Goal: Task Accomplishment & Management: Manage account settings

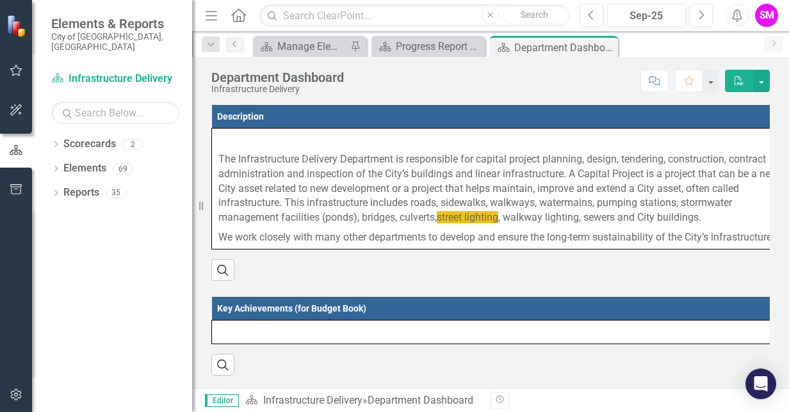
scroll to position [724, 0]
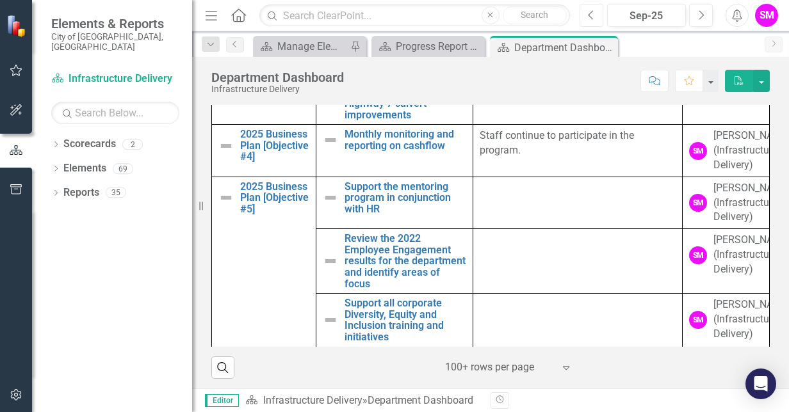
click at [591, 13] on icon "button" at bounding box center [590, 14] width 5 height 9
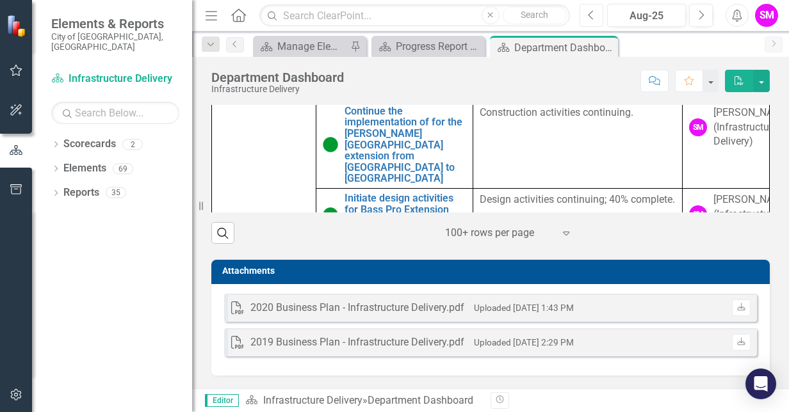
scroll to position [119, 0]
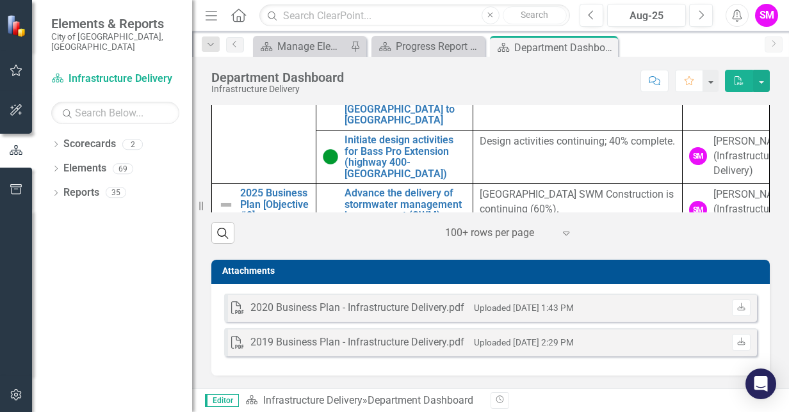
click at [562, 234] on icon "Expand" at bounding box center [566, 233] width 13 height 10
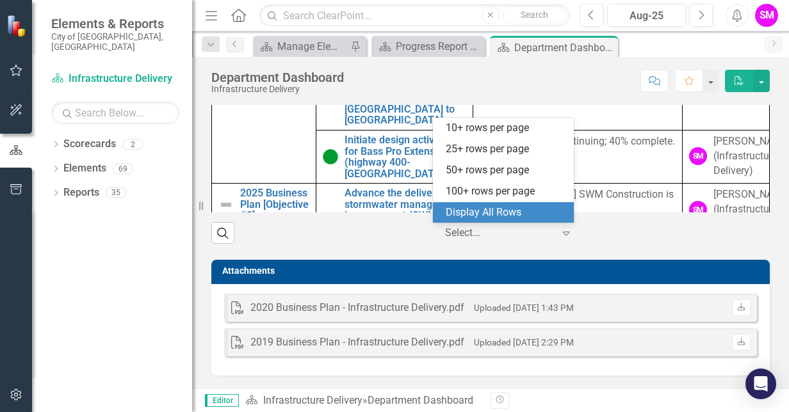
click at [522, 214] on div "Display All Rows" at bounding box center [506, 213] width 120 height 15
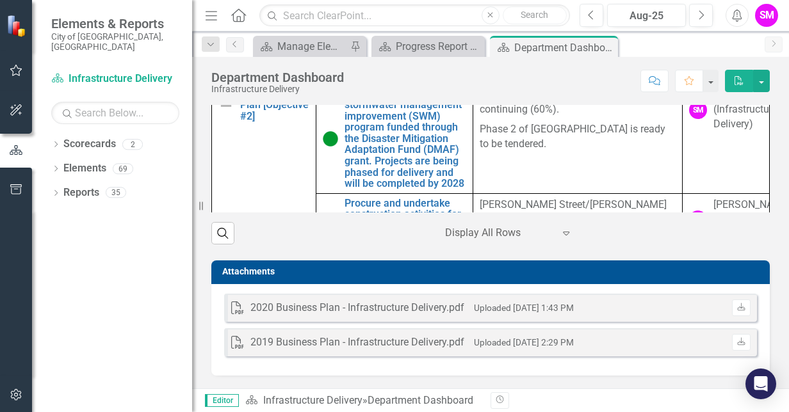
scroll to position [220, 0]
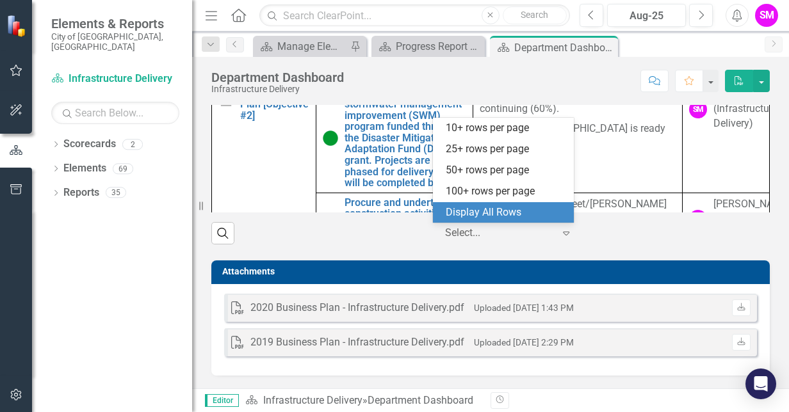
click at [560, 234] on icon "Expand" at bounding box center [566, 233] width 13 height 10
click at [487, 216] on div "Display All Rows" at bounding box center [506, 213] width 120 height 15
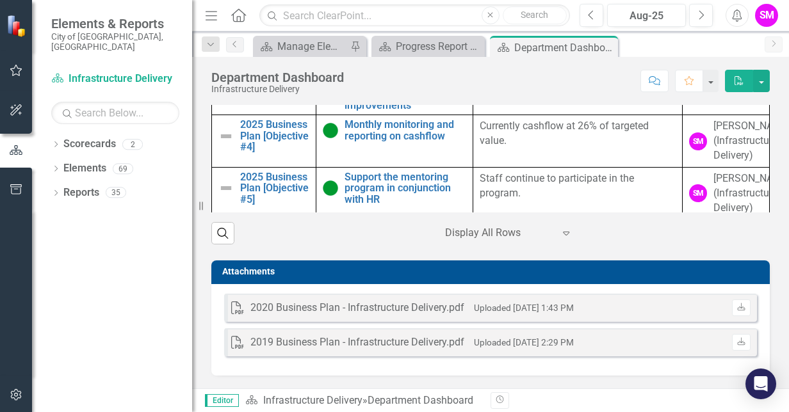
scroll to position [495, 0]
click at [703, 17] on icon "Next" at bounding box center [700, 16] width 7 height 12
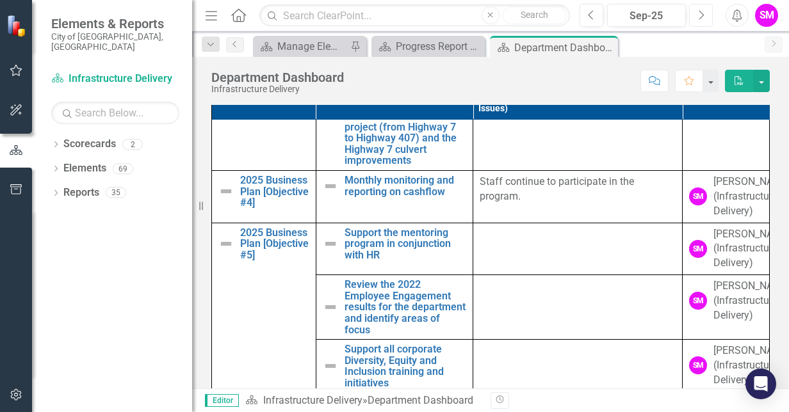
scroll to position [680, 0]
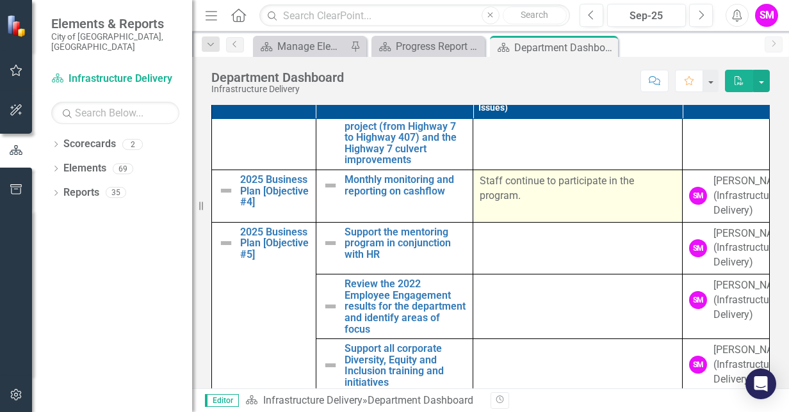
click at [506, 201] on td "Staff continue to participate in the program." at bounding box center [577, 196] width 209 height 53
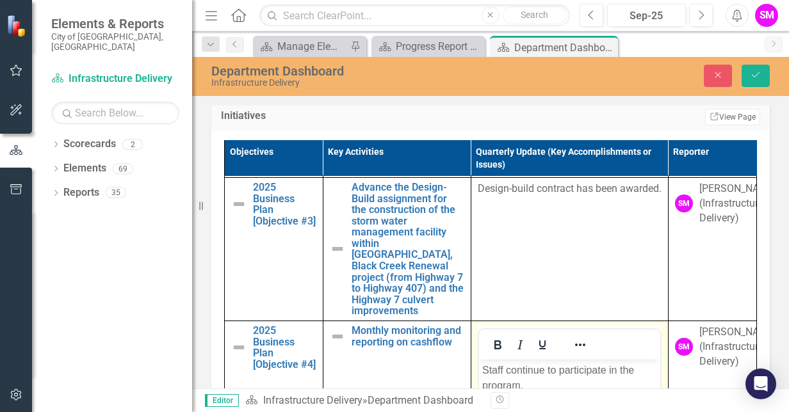
scroll to position [0, 0]
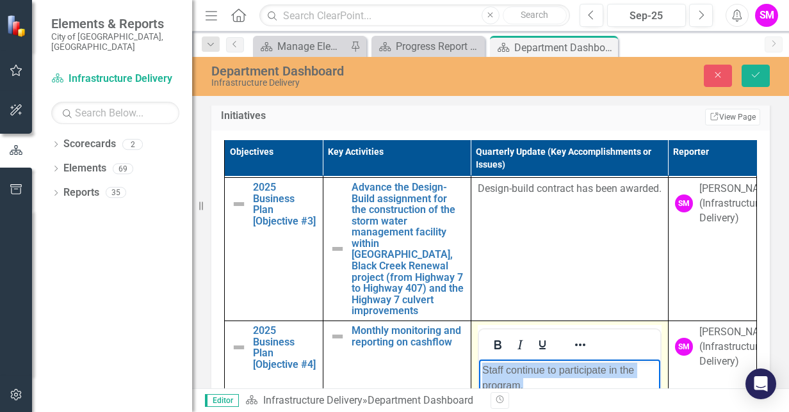
drag, startPoint x: 531, startPoint y: 386, endPoint x: 476, endPoint y: 369, distance: 57.5
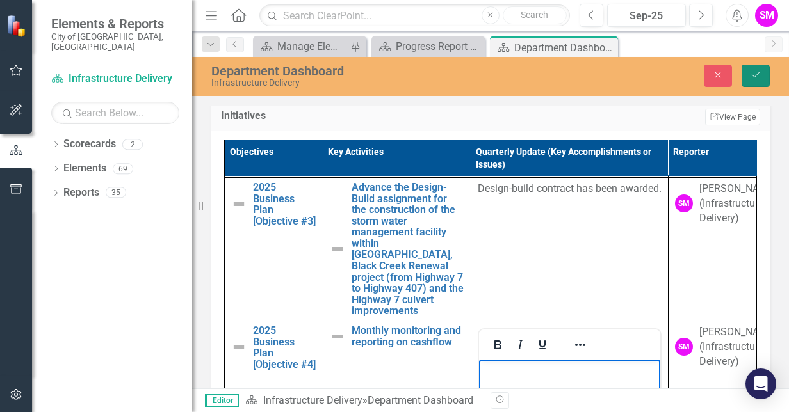
click at [757, 80] on button "Save" at bounding box center [756, 76] width 28 height 22
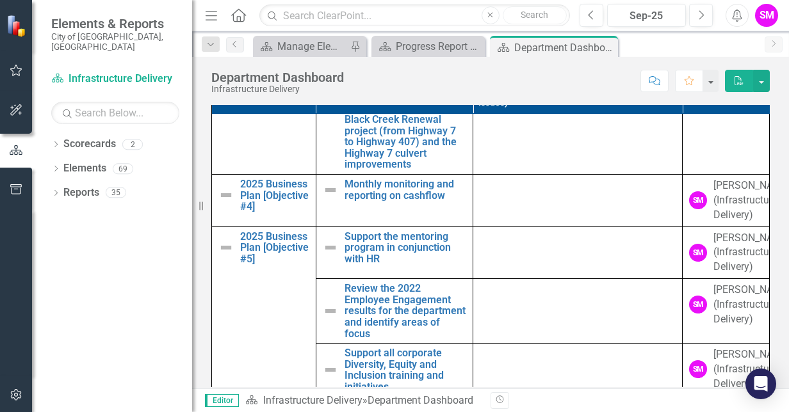
scroll to position [724, 0]
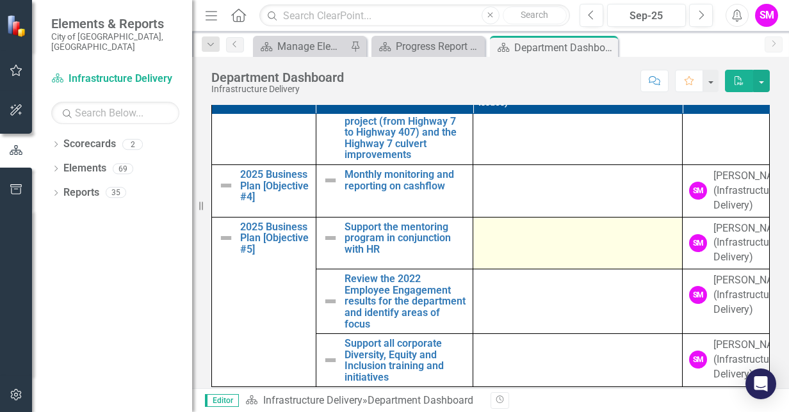
click at [538, 237] on td at bounding box center [577, 243] width 209 height 53
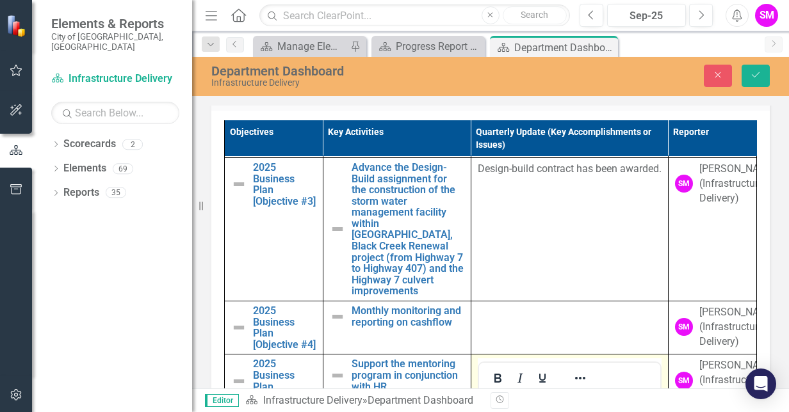
scroll to position [0, 0]
click at [508, 400] on p "Rich Text Area. Press ALT-0 for help." at bounding box center [569, 403] width 175 height 15
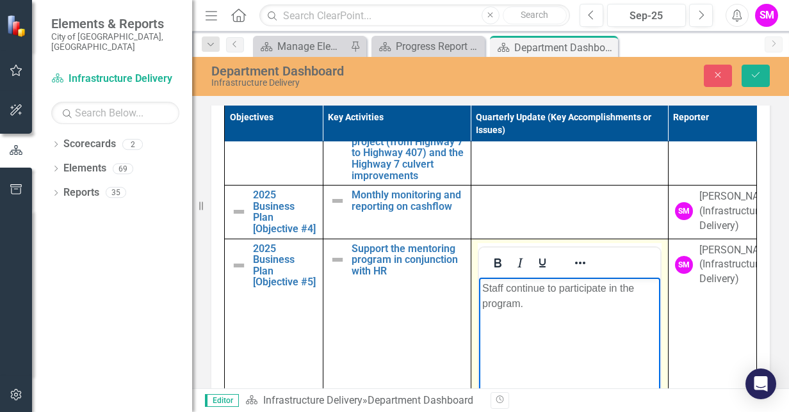
scroll to position [825, 0]
click at [754, 74] on icon "Save" at bounding box center [756, 74] width 12 height 9
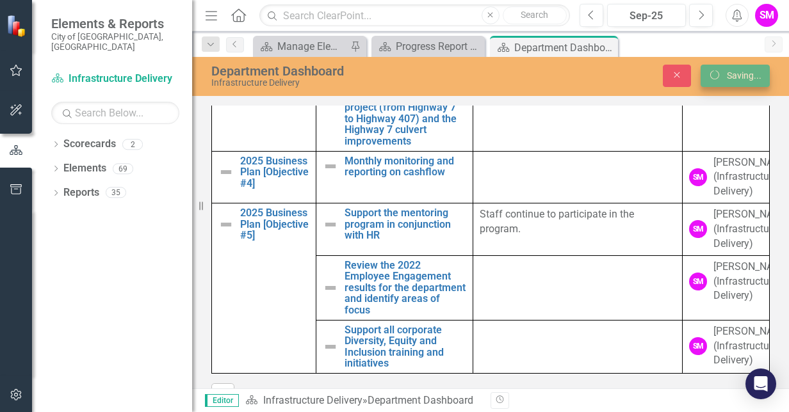
scroll to position [0, 0]
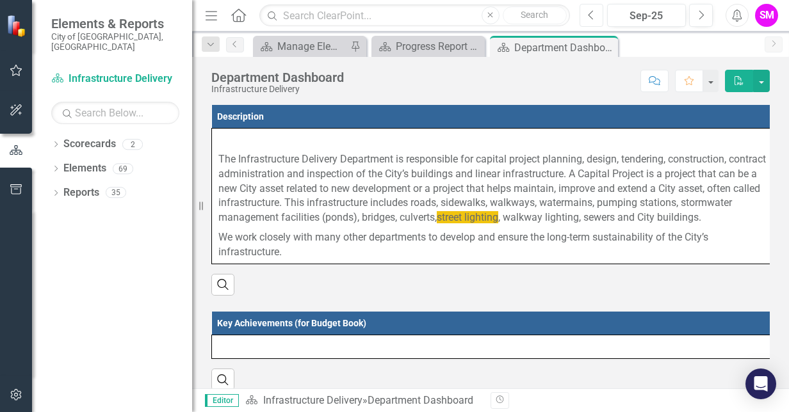
click at [592, 16] on icon "Previous" at bounding box center [591, 16] width 7 height 12
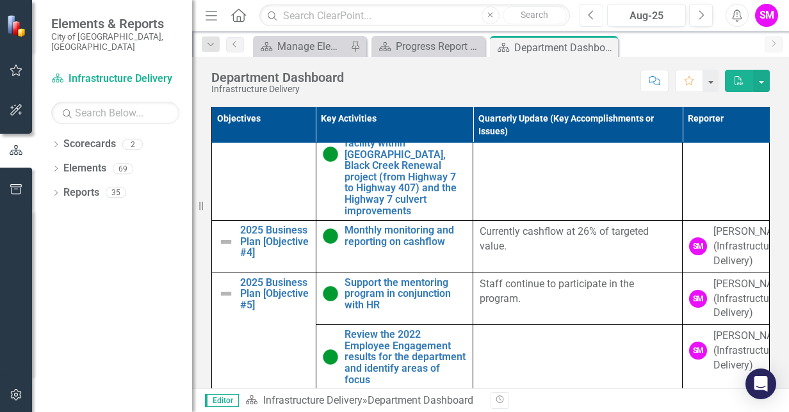
scroll to position [587, 0]
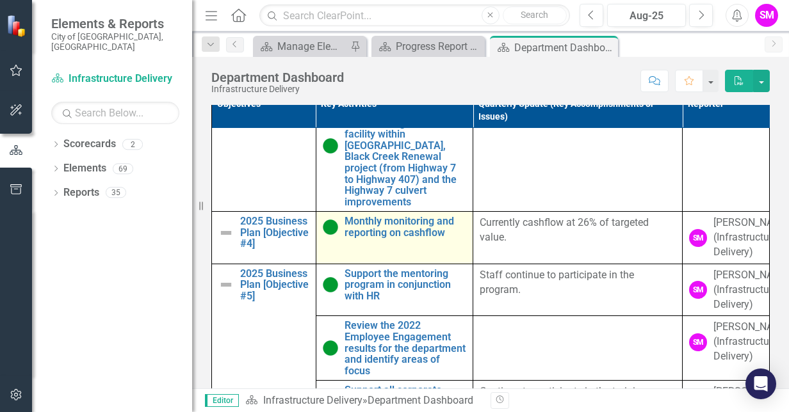
drag, startPoint x: 207, startPoint y: 248, endPoint x: 458, endPoint y: 254, distance: 251.1
click at [458, 254] on div "Objectives Key Activities Quarterly Update (Key Accomplishments or Issues) Repo…" at bounding box center [491, 254] width 578 height 357
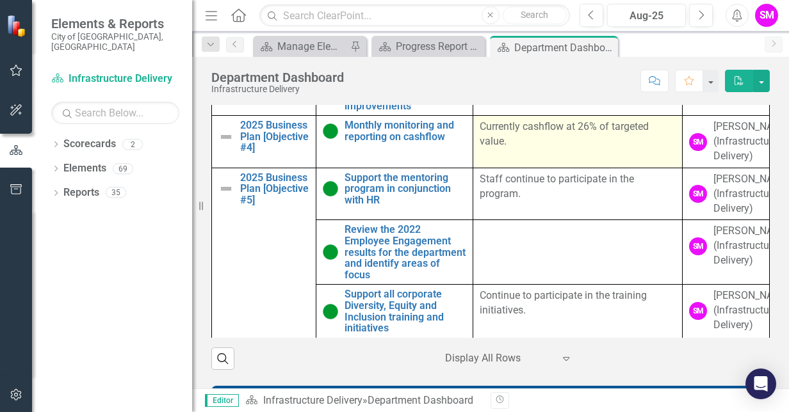
scroll to position [720, 0]
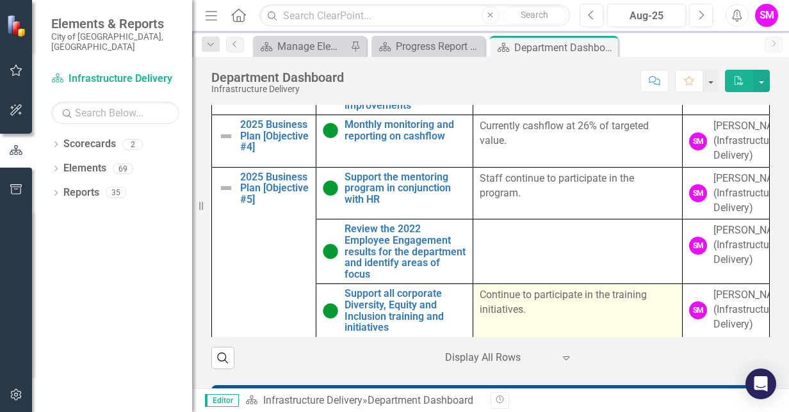
click at [520, 337] on td "Continue to participate in the training initiatives." at bounding box center [577, 310] width 209 height 53
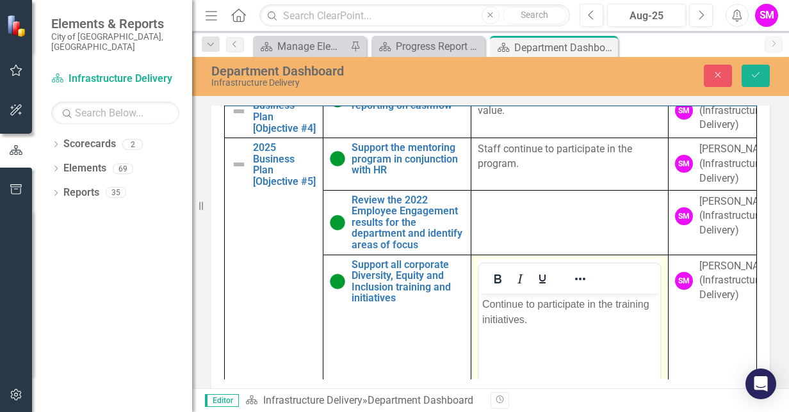
scroll to position [767, 0]
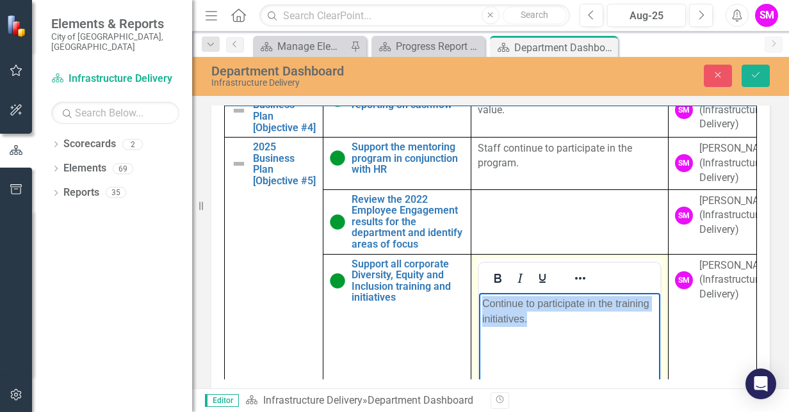
drag, startPoint x: 535, startPoint y: 325, endPoint x: 478, endPoint y: 304, distance: 61.0
click at [478, 304] on body "Continue to participate in the training initiatives." at bounding box center [568, 389] width 181 height 192
copy p "Continue to participate in the training initiatives."
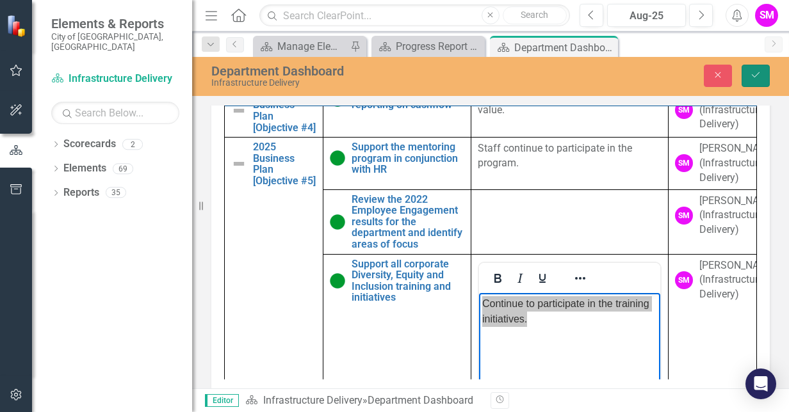
click at [757, 79] on button "Save" at bounding box center [756, 76] width 28 height 22
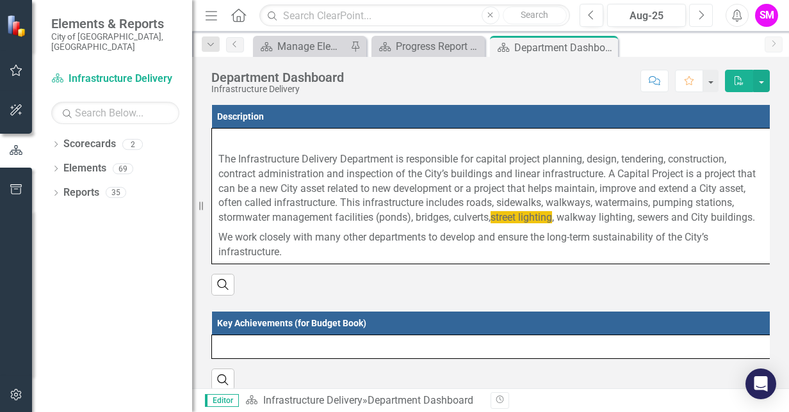
click at [701, 16] on icon "Next" at bounding box center [700, 16] width 7 height 12
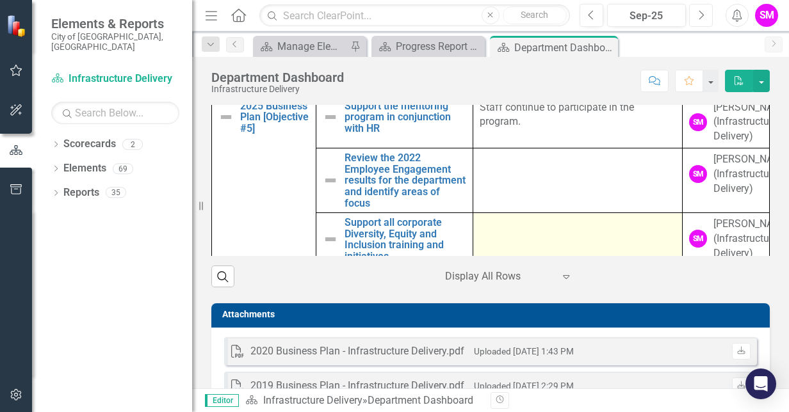
scroll to position [724, 0]
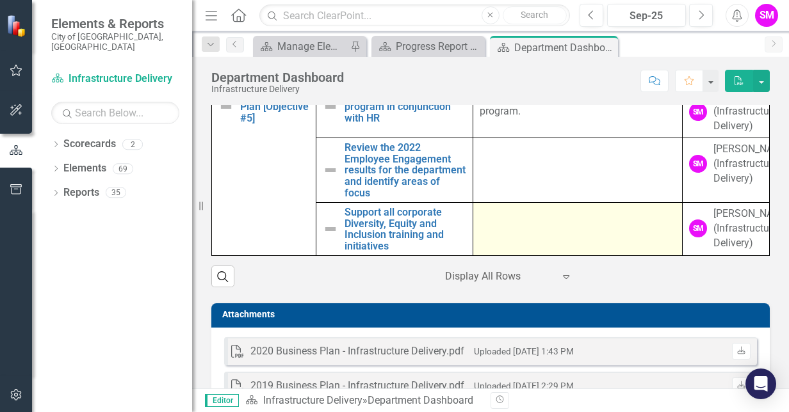
click at [528, 256] on td at bounding box center [577, 229] width 209 height 53
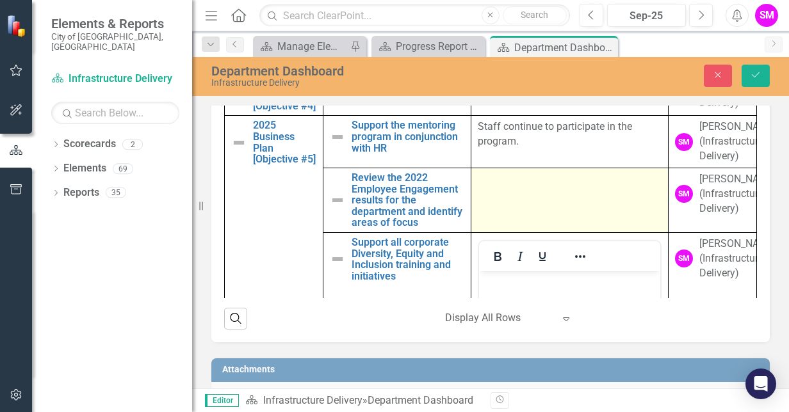
scroll to position [834, 0]
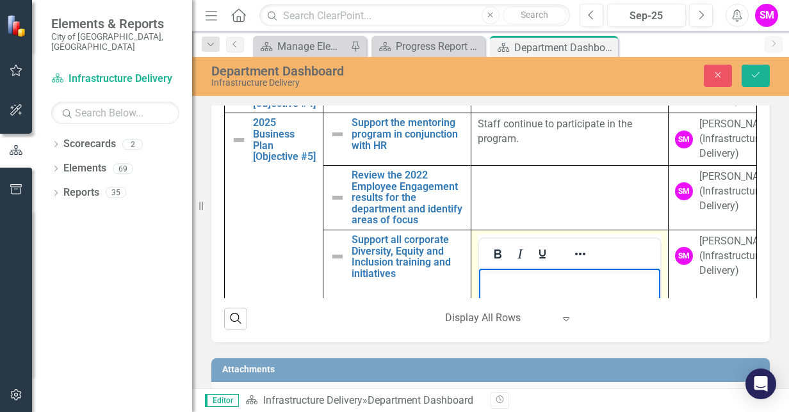
click at [509, 282] on p "Rich Text Area. Press ALT-0 for help." at bounding box center [569, 279] width 175 height 15
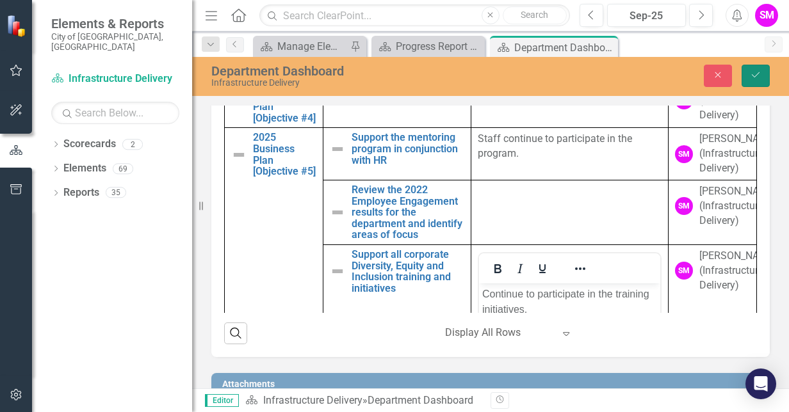
click at [760, 77] on icon "Save" at bounding box center [756, 74] width 12 height 9
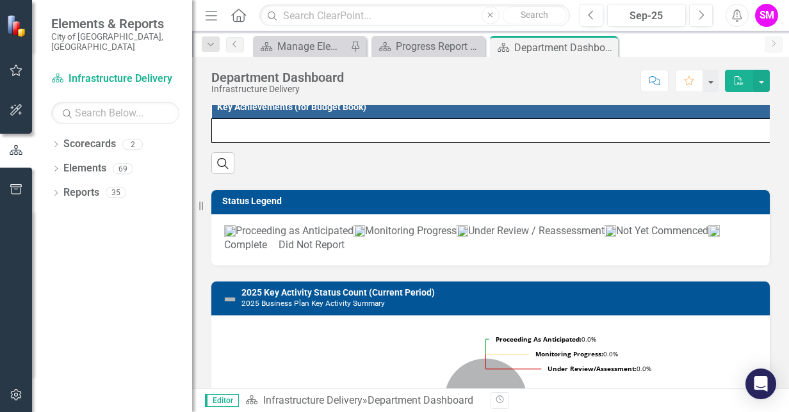
scroll to position [217, 0]
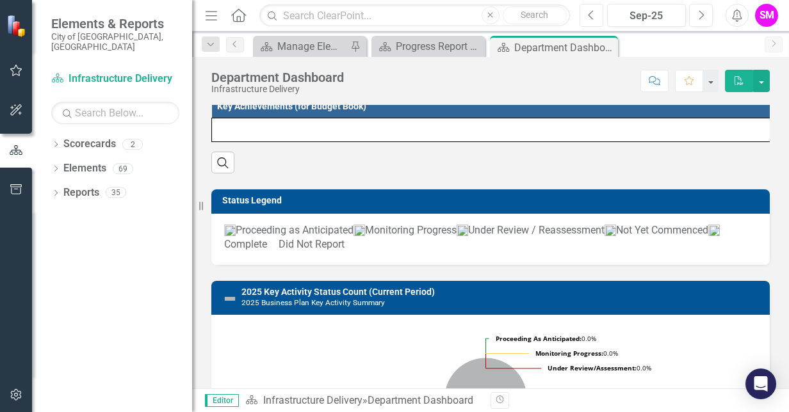
click at [588, 14] on button "Previous" at bounding box center [592, 15] width 24 height 23
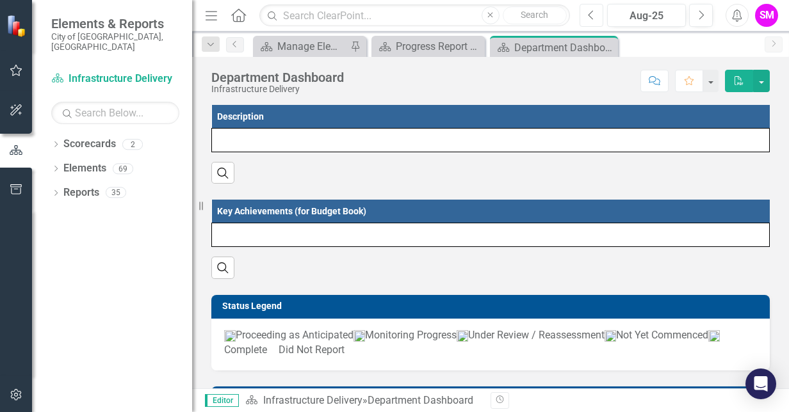
click at [588, 14] on button "Previous" at bounding box center [592, 15] width 24 height 23
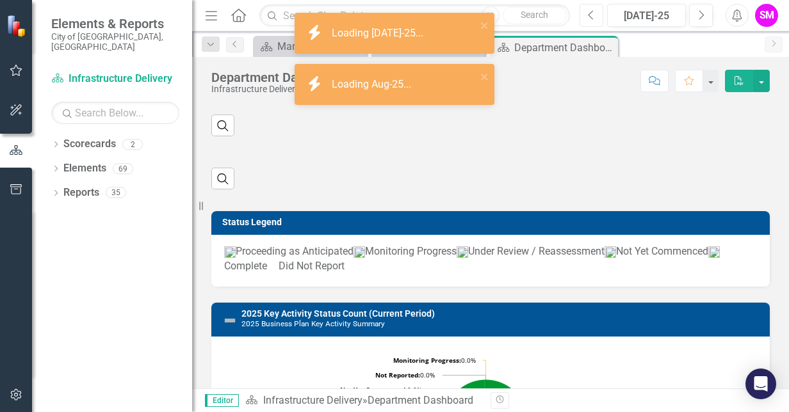
click at [588, 14] on button "Previous" at bounding box center [592, 15] width 24 height 23
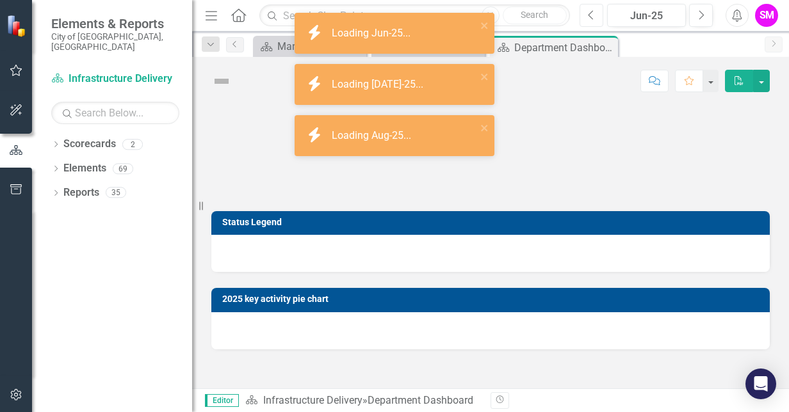
click at [588, 14] on button "Previous" at bounding box center [592, 15] width 24 height 23
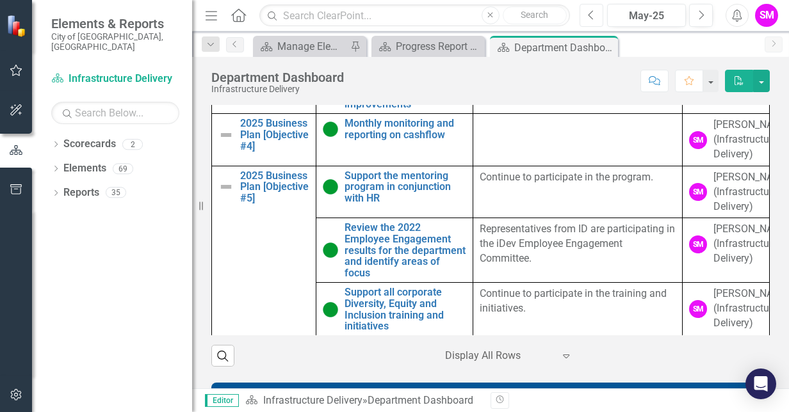
scroll to position [738, 0]
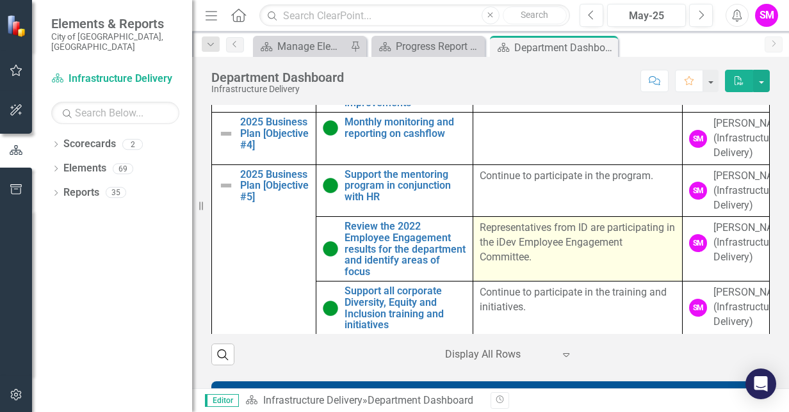
click at [535, 267] on td "Representatives from ID are participating in the iDev Employee Engagement Commi…" at bounding box center [577, 249] width 209 height 65
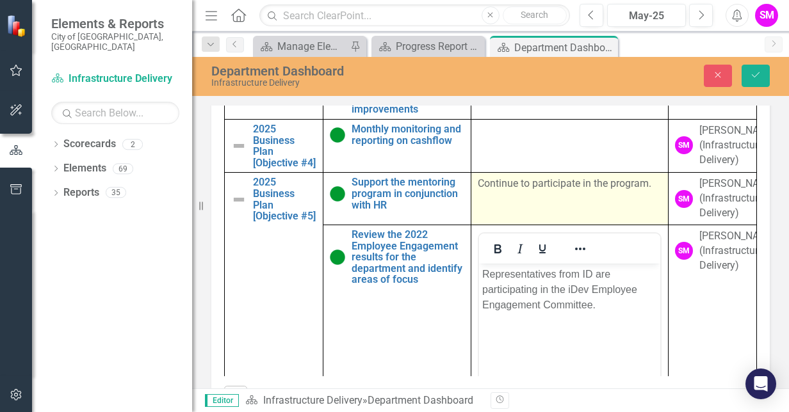
scroll to position [834, 0]
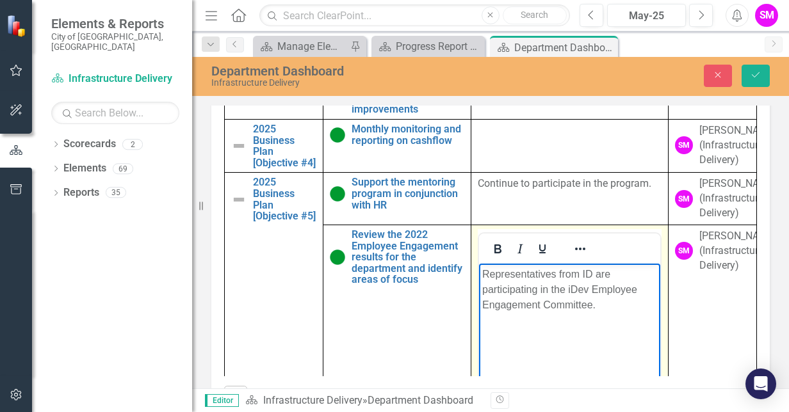
drag, startPoint x: 595, startPoint y: 301, endPoint x: 473, endPoint y: 270, distance: 126.1
click at [478, 270] on html "Representatives from ID are participating in the iDev Employee Engagement Commi…" at bounding box center [568, 359] width 181 height 192
copy p "Representatives from ID are participating in the iDev Employee Engagement Commi…"
click at [751, 74] on icon "Save" at bounding box center [756, 74] width 12 height 9
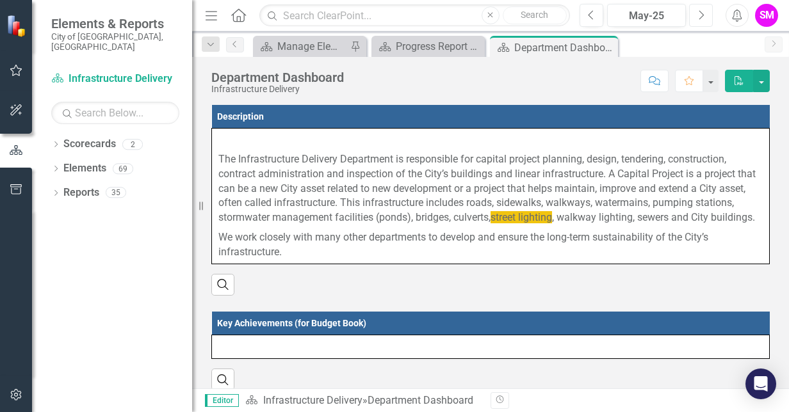
click at [697, 13] on button "Next" at bounding box center [701, 15] width 24 height 23
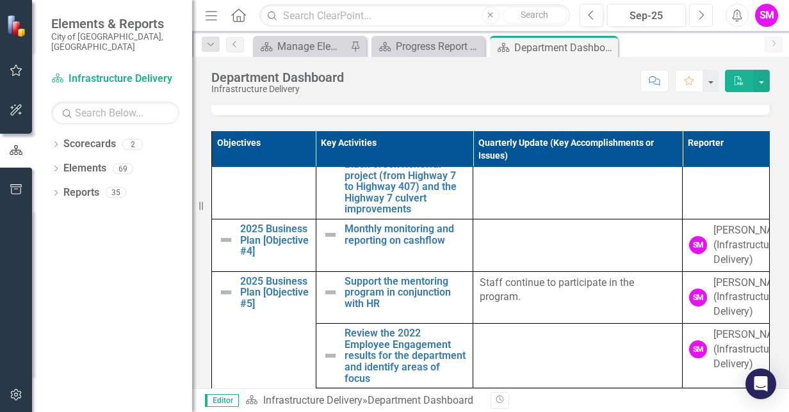
scroll to position [724, 0]
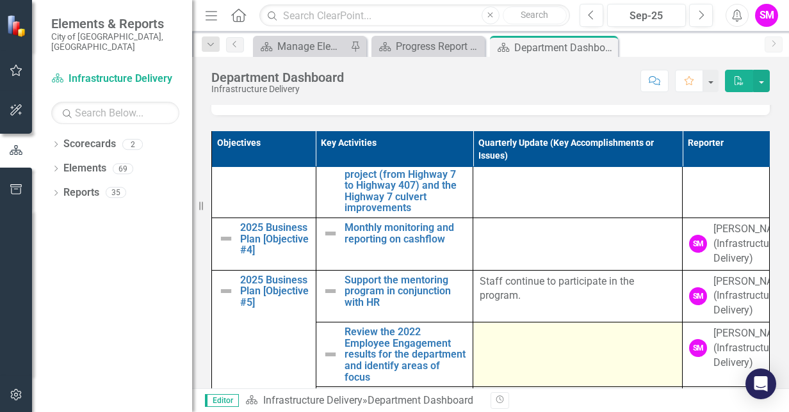
click at [525, 360] on td at bounding box center [577, 355] width 209 height 65
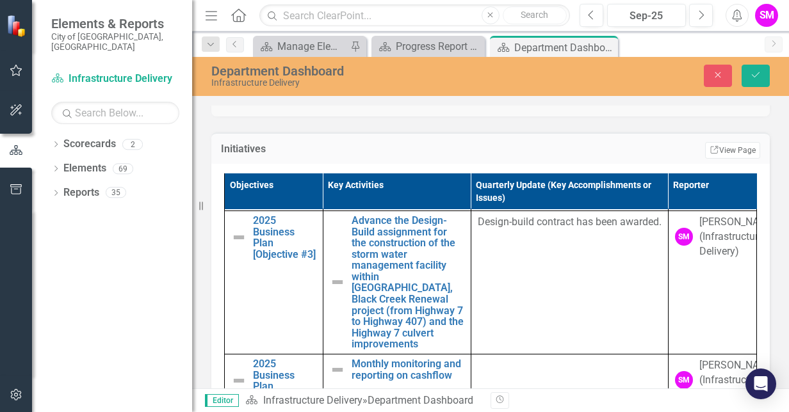
scroll to position [0, 0]
click at [525, 360] on td at bounding box center [569, 381] width 197 height 53
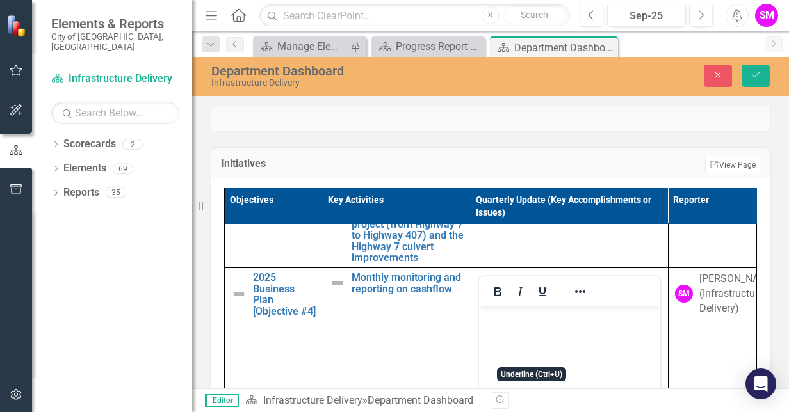
scroll to position [825, 0]
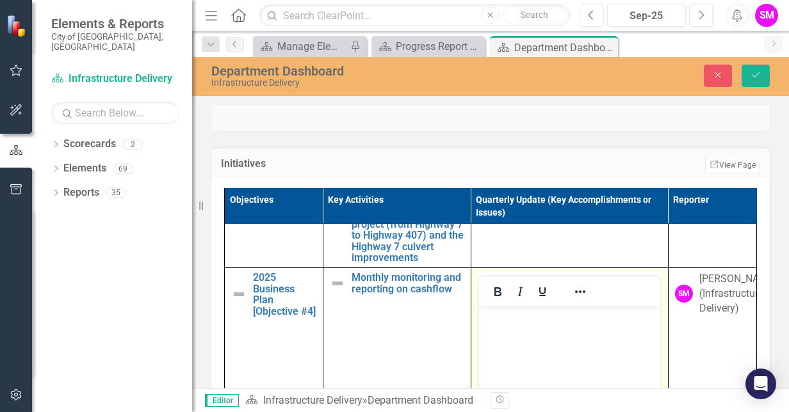
click at [498, 327] on body "Rich Text Area. Press ALT-0 for help." at bounding box center [568, 403] width 181 height 192
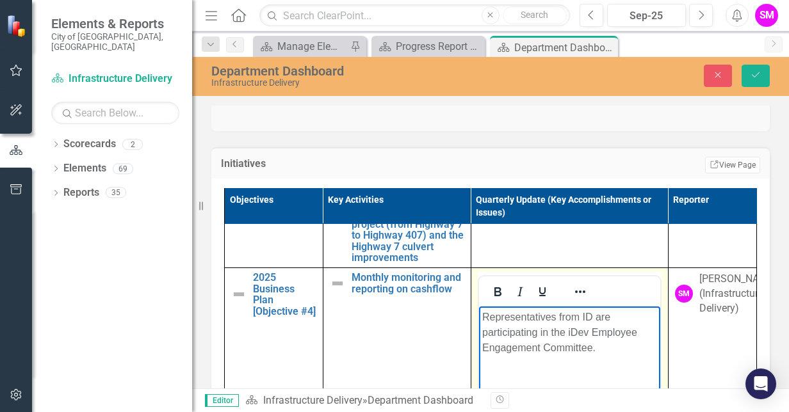
click at [596, 314] on p "Representatives from ID are participating in the iDev Employee Engagement Commi…" at bounding box center [569, 333] width 175 height 46
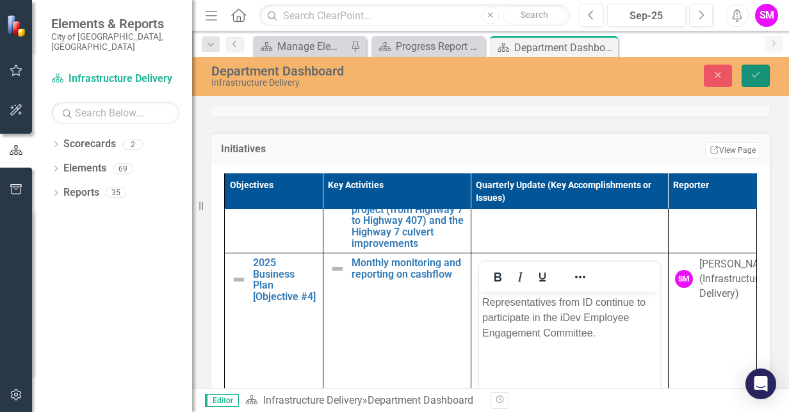
click at [758, 83] on button "Save" at bounding box center [756, 76] width 28 height 22
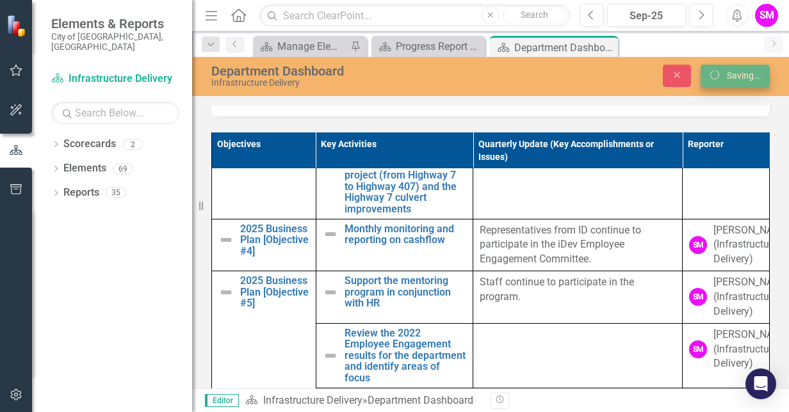
scroll to position [0, 0]
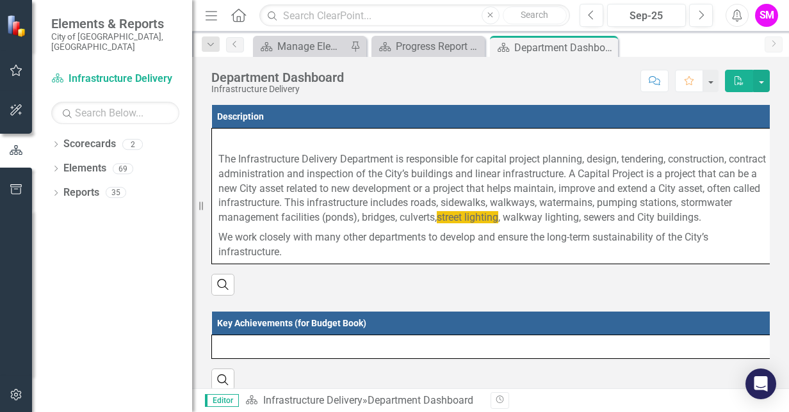
click at [769, 15] on div "SM" at bounding box center [766, 15] width 23 height 23
click at [767, 19] on div "SM" at bounding box center [766, 15] width 23 height 23
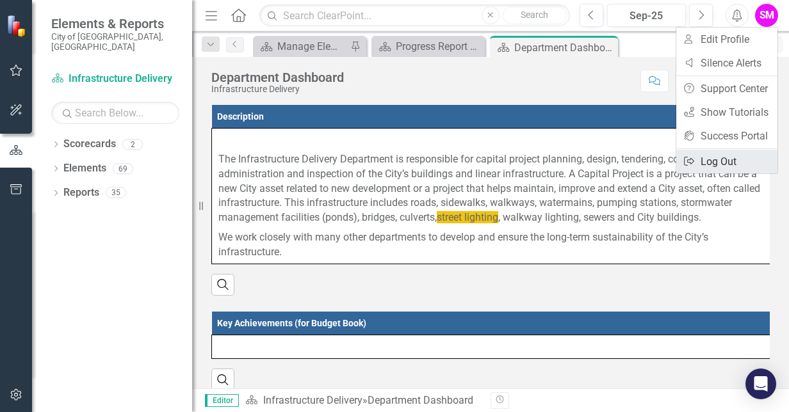
click at [724, 156] on link "Logout Log Out" at bounding box center [726, 162] width 101 height 24
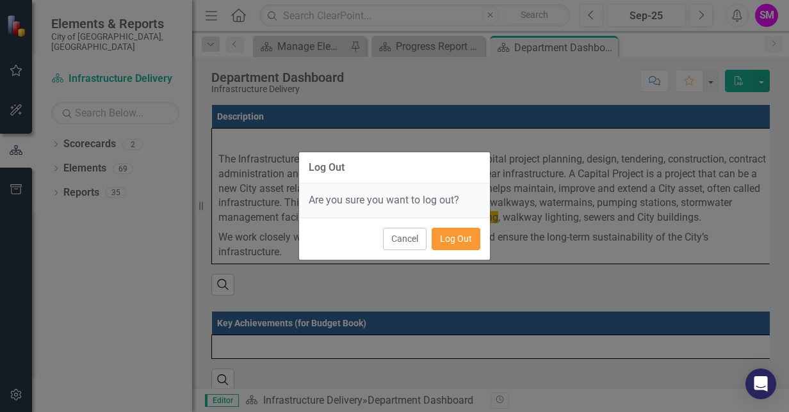
click at [462, 236] on button "Log Out" at bounding box center [456, 239] width 49 height 22
